Goal: Use online tool/utility: Utilize a website feature to perform a specific function

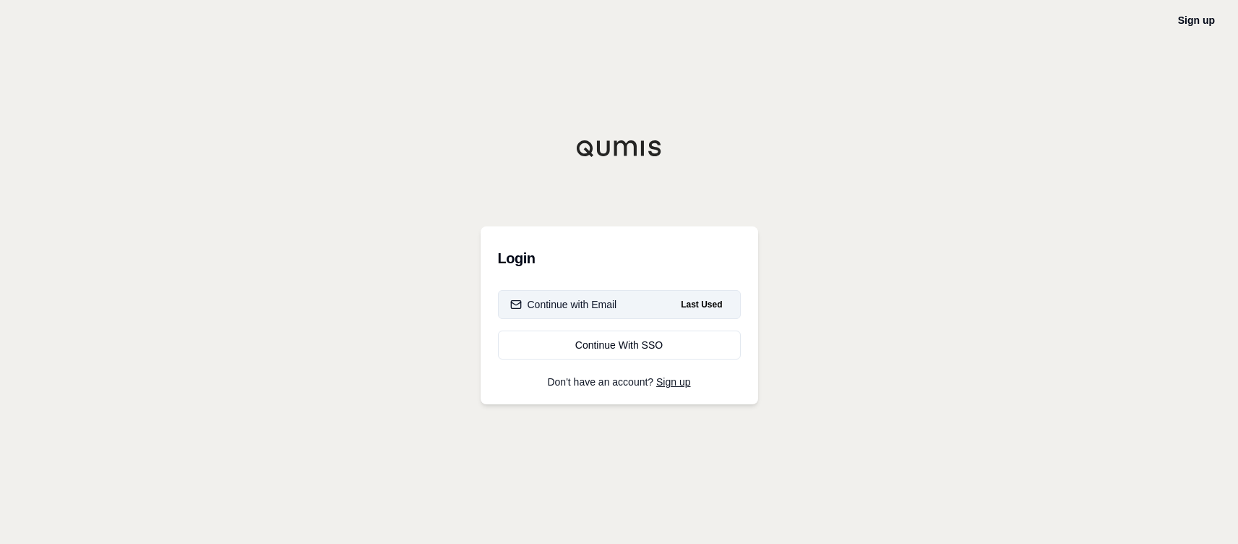
click at [562, 304] on div "Continue with Email" at bounding box center [563, 304] width 107 height 14
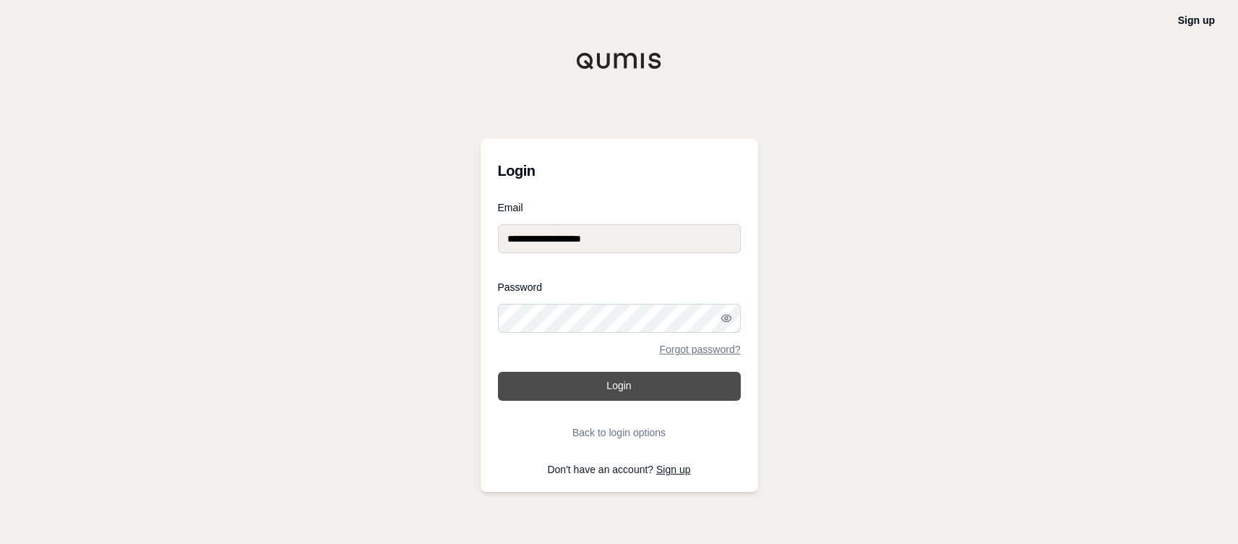
click at [610, 392] on button "Login" at bounding box center [619, 386] width 243 height 29
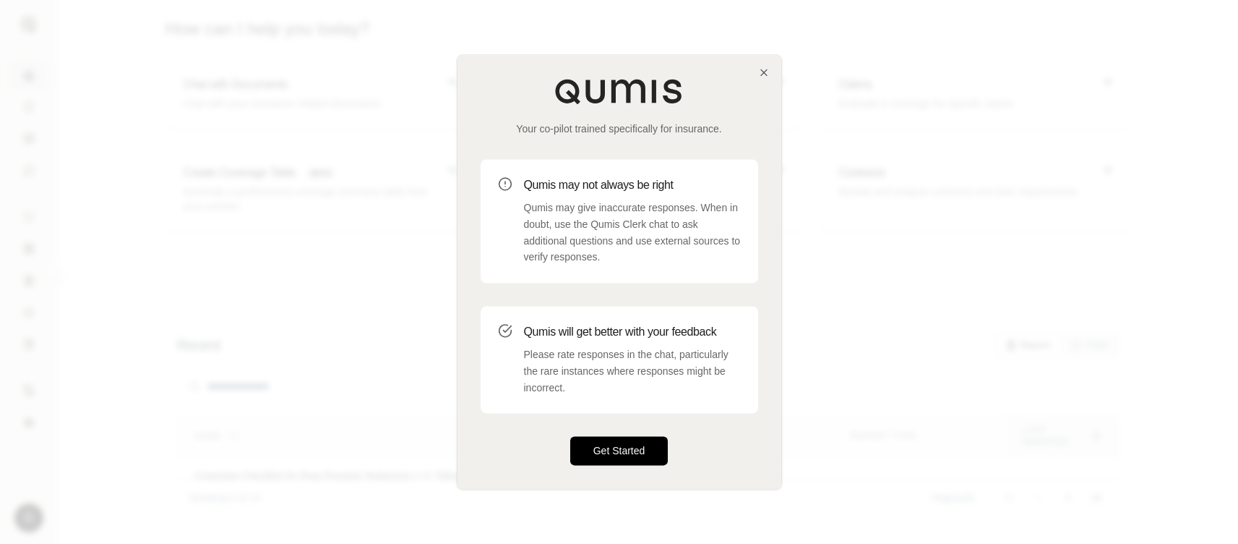
click at [604, 446] on button "Get Started" at bounding box center [619, 451] width 98 height 29
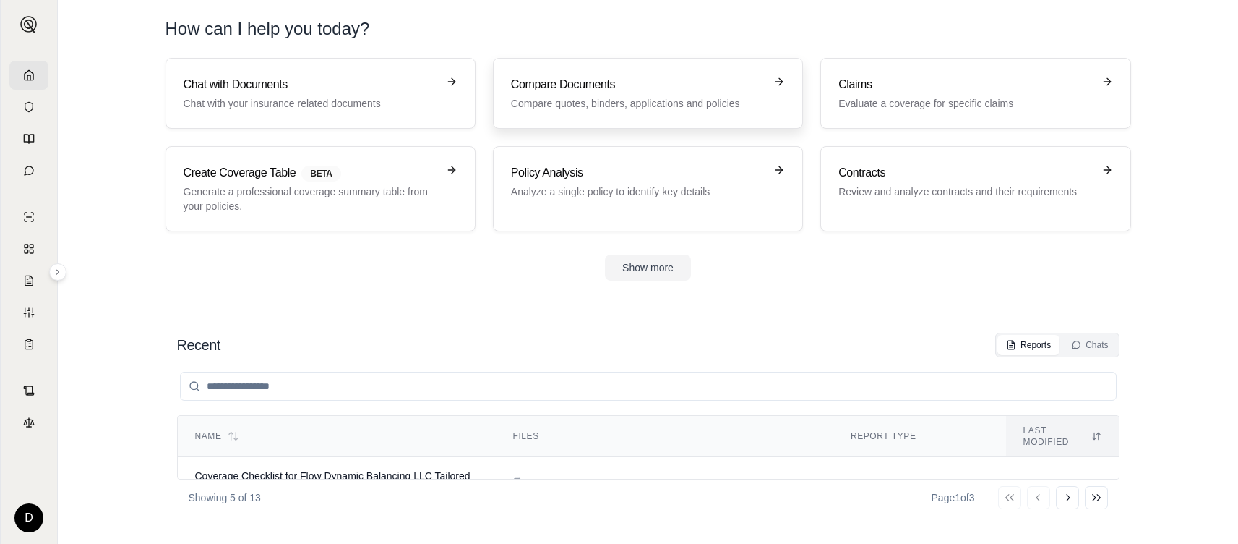
click at [615, 92] on h3 "Compare Documents" at bounding box center [638, 84] width 254 height 17
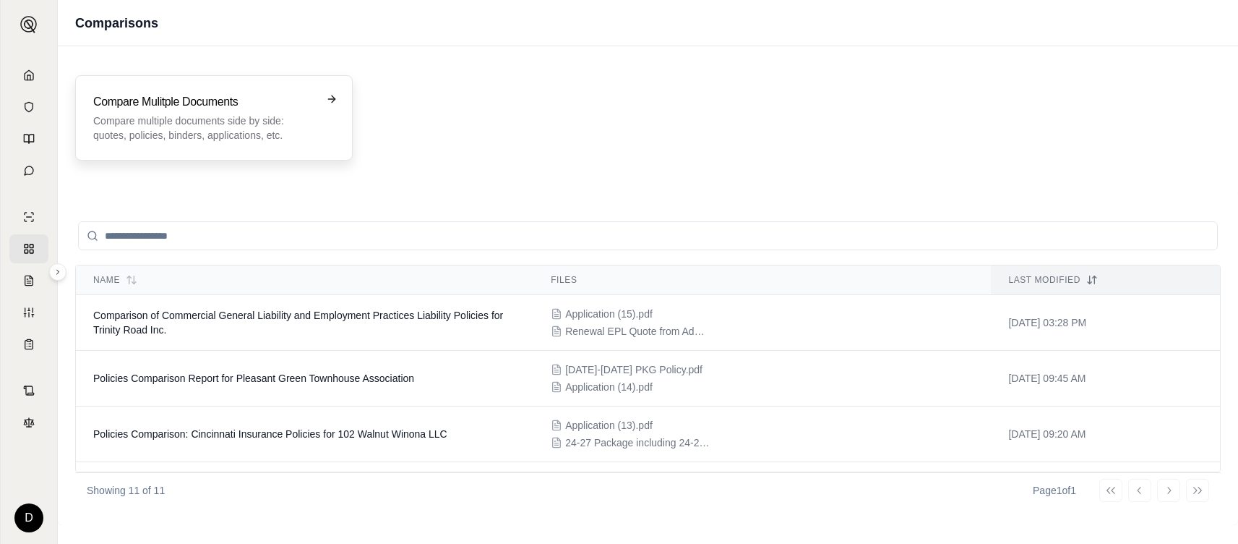
click at [194, 122] on p "Compare multiple documents side by side: quotes, policies, binders, application…" at bounding box center [203, 127] width 221 height 29
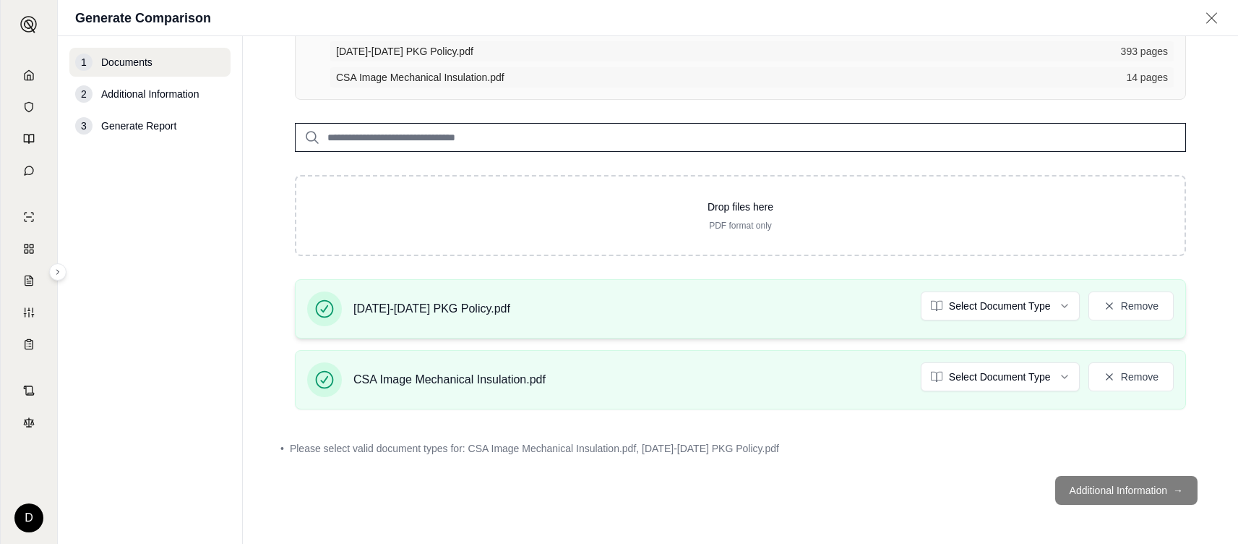
scroll to position [139, 0]
click at [1128, 494] on footer "Additional Information →" at bounding box center [740, 489] width 937 height 52
click at [1078, 486] on footer "Additional Information →" at bounding box center [740, 489] width 937 height 52
click at [1111, 489] on footer "Additional Information →" at bounding box center [740, 489] width 937 height 52
click at [740, 315] on div "[DATE]-[DATE] PKG Policy.pdf Select Document Type Remove" at bounding box center [740, 307] width 867 height 35
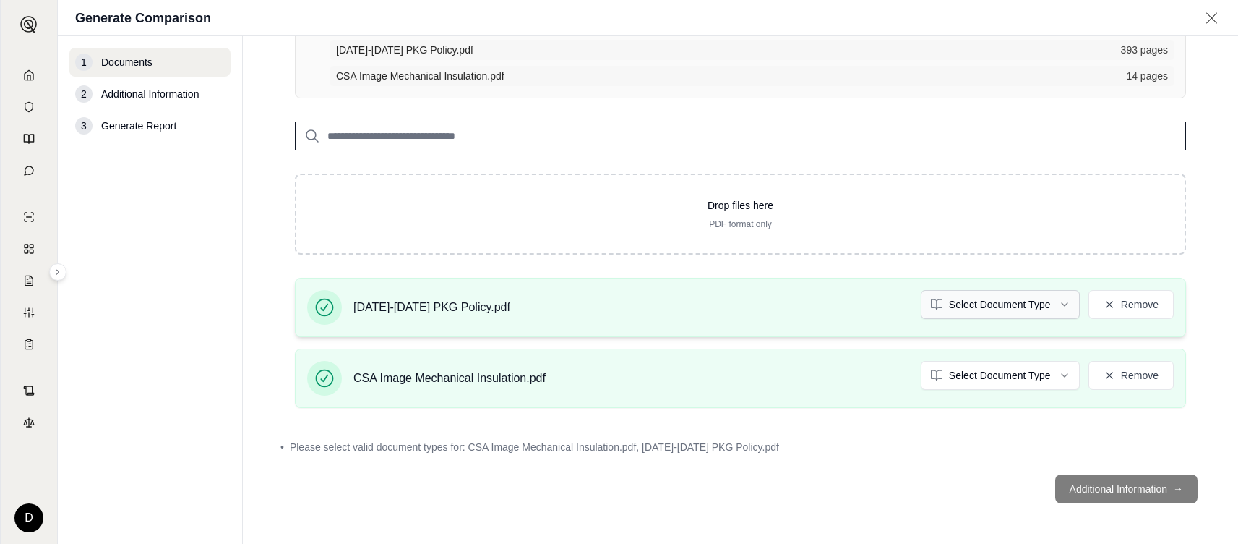
click at [1006, 299] on html "D Generate Comparison 1 Documents 2 Additional Information 3 Generate Report Do…" at bounding box center [619, 272] width 1238 height 544
click at [984, 373] on html "D Generate Comparison 1 Documents 2 Additional Information 3 Generate Report Do…" at bounding box center [619, 272] width 1238 height 544
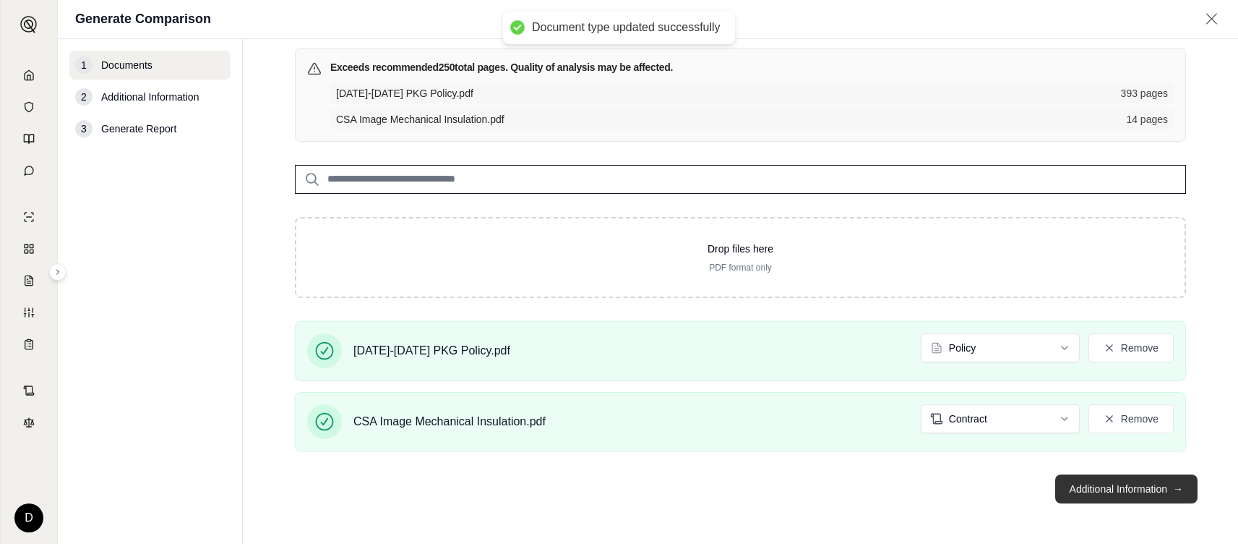
click at [1118, 494] on button "Additional Information →" at bounding box center [1126, 488] width 142 height 29
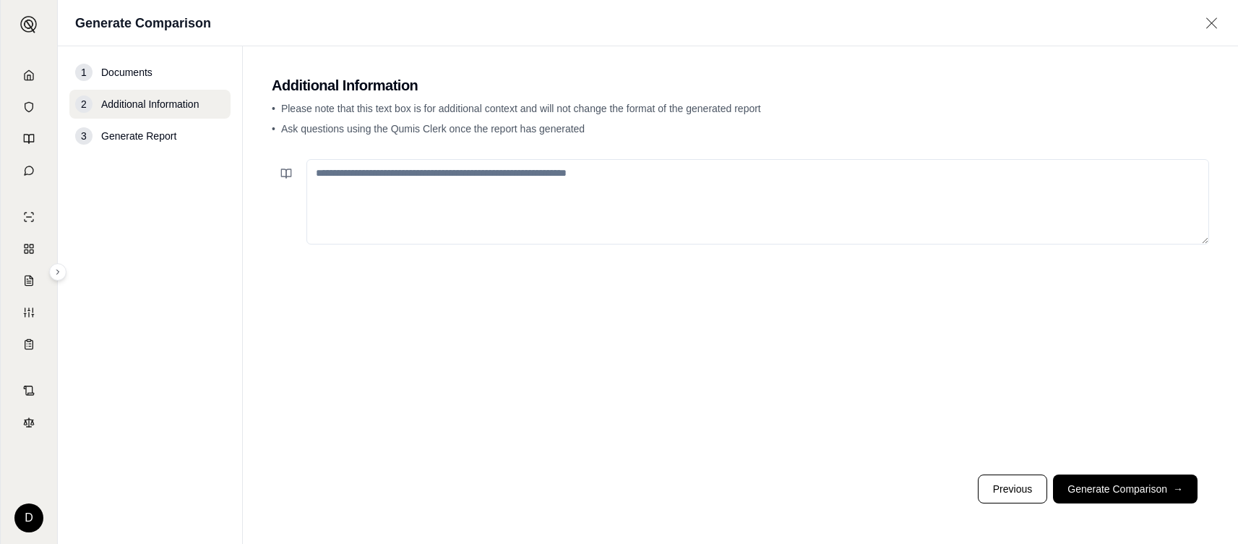
click at [619, 195] on textarea at bounding box center [757, 201] width 903 height 85
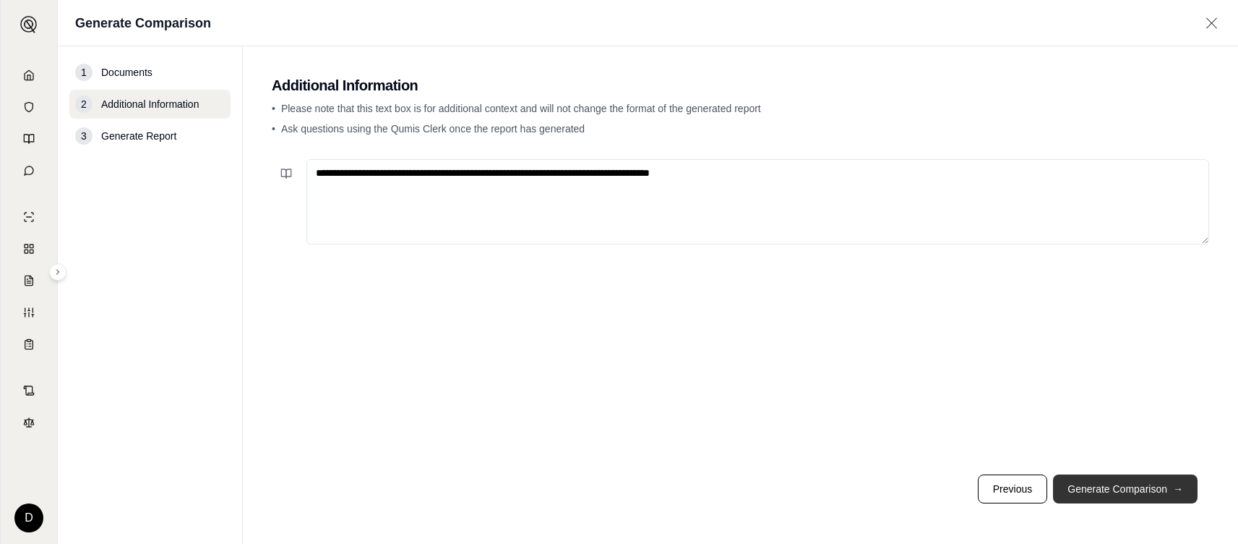
type textarea "**********"
click at [1097, 483] on button "Generate Comparison →" at bounding box center [1125, 488] width 145 height 29
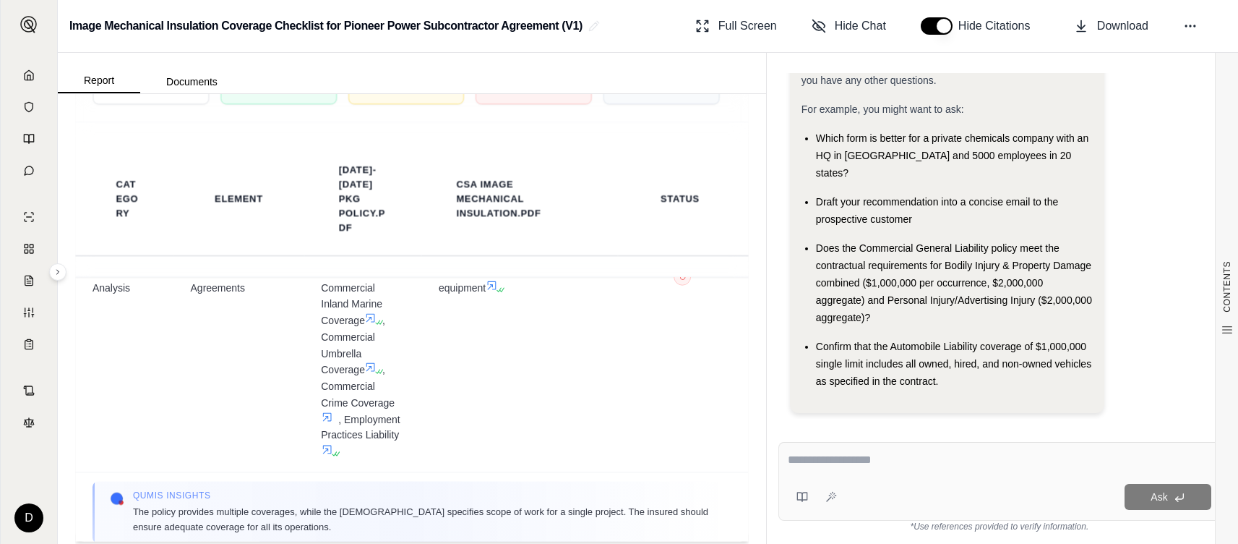
scroll to position [289, 0]
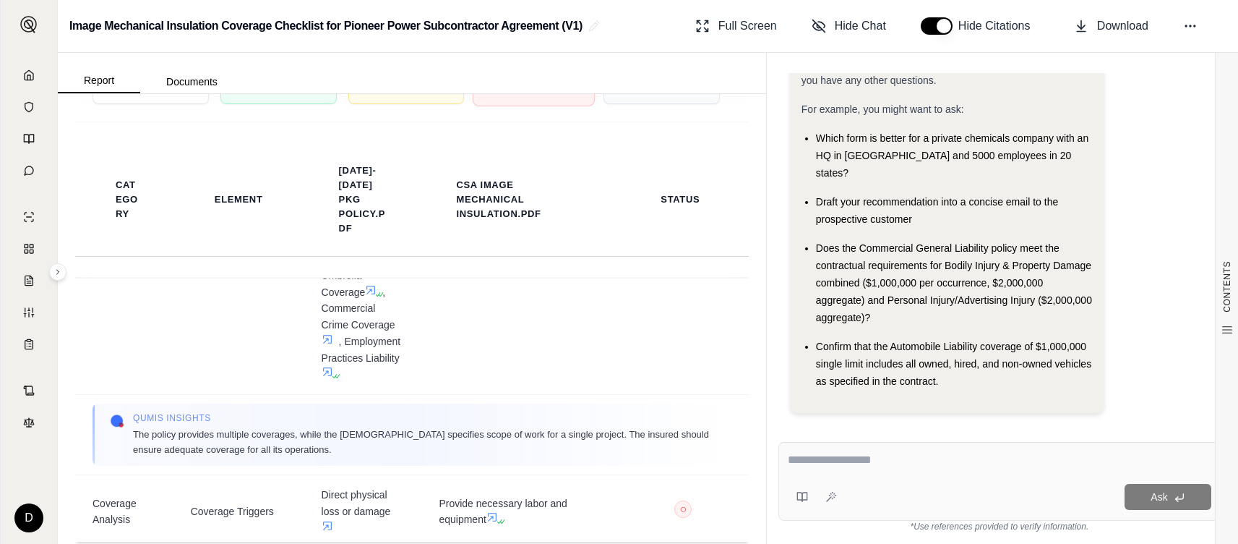
click at [541, 106] on div "No Match 4" at bounding box center [534, 79] width 122 height 53
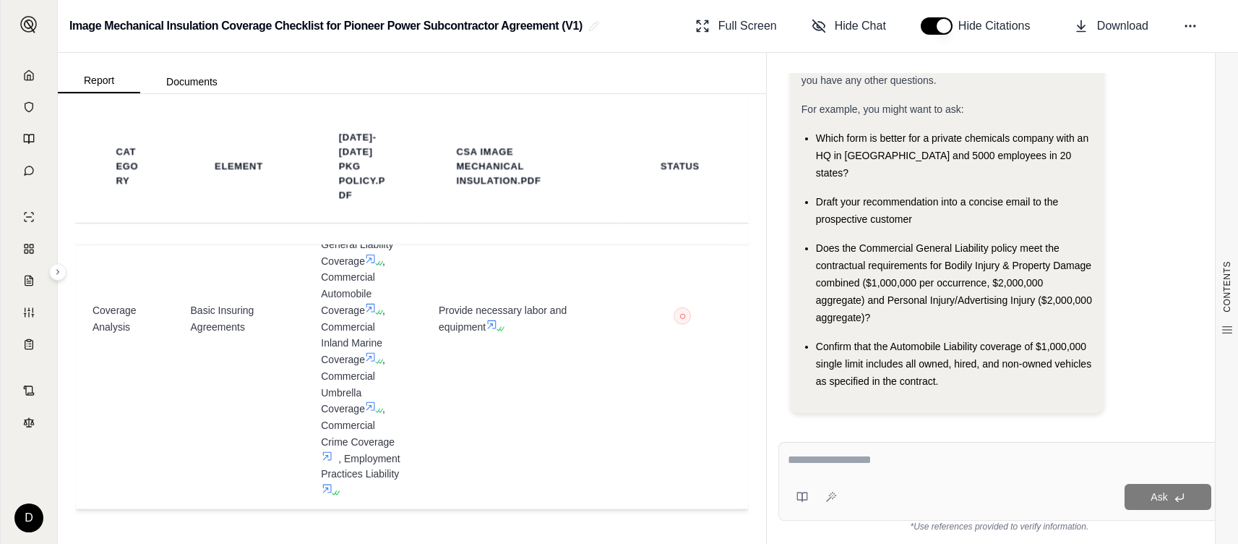
scroll to position [57, 0]
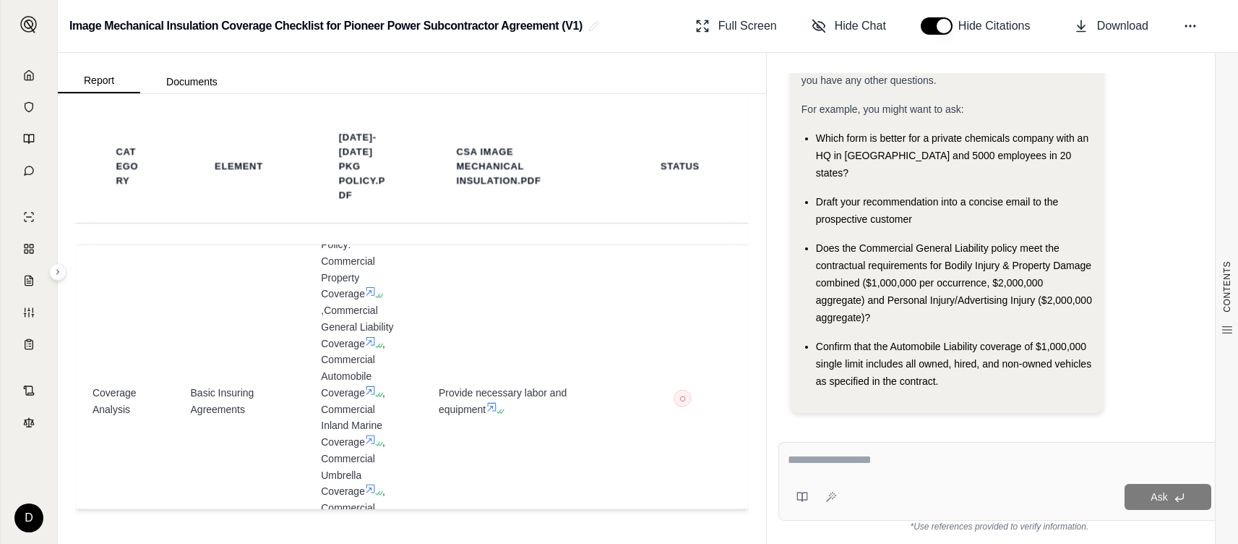
click at [851, 465] on textarea at bounding box center [1000, 459] width 424 height 17
type textarea "**********"
click at [1150, 490] on button "Ask" at bounding box center [1168, 497] width 87 height 26
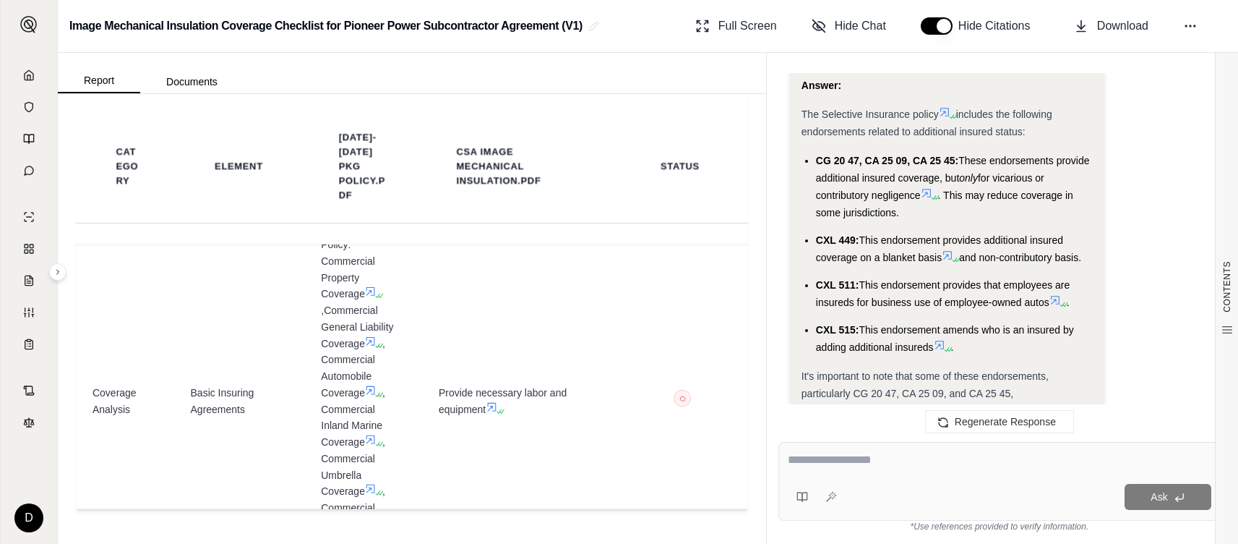
scroll to position [1722, 0]
